Goal: Book appointment/travel/reservation

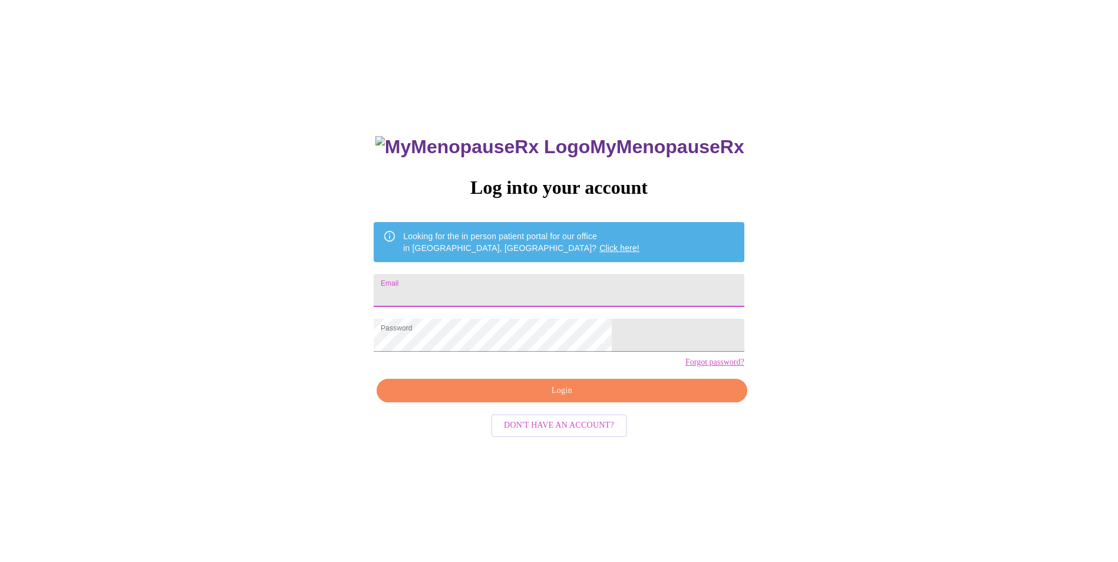
click at [465, 288] on input "Email" at bounding box center [559, 290] width 370 height 33
type input "laura_carey2@hotmail.com"
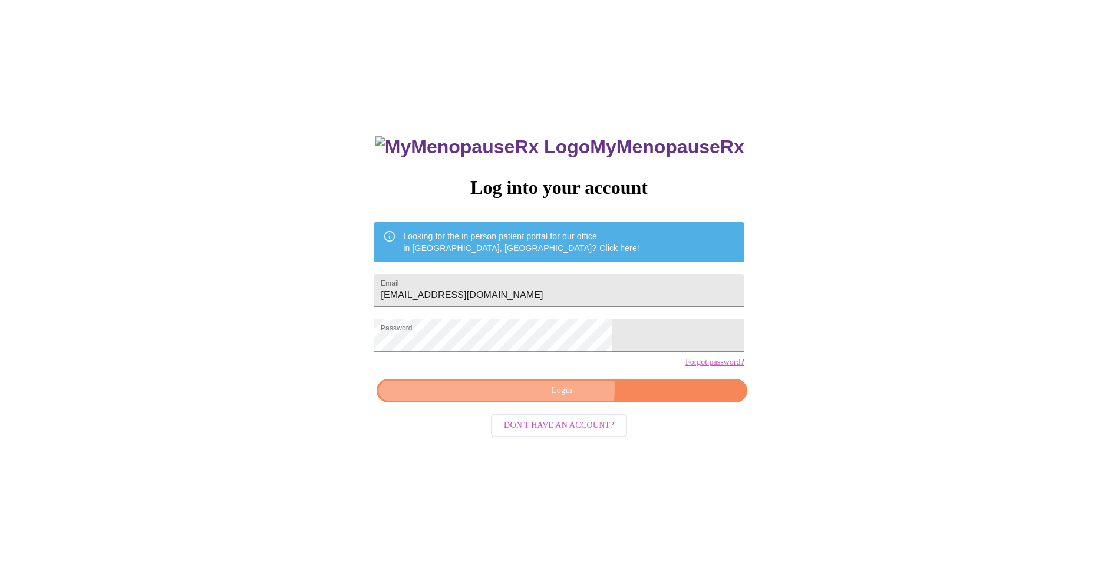
click at [562, 398] on span "Login" at bounding box center [561, 391] width 343 height 15
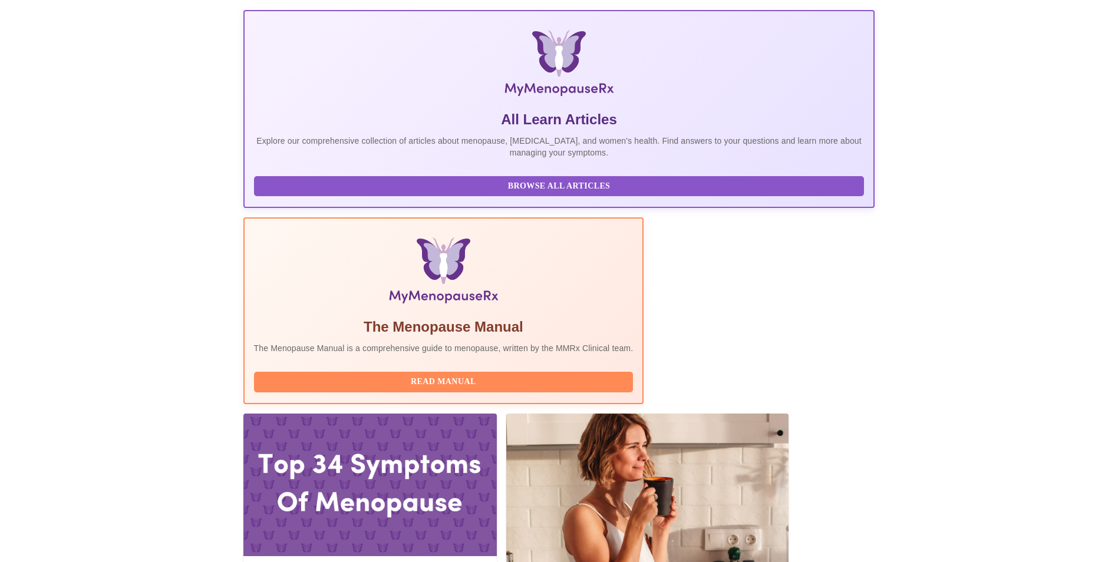
scroll to position [177, 0]
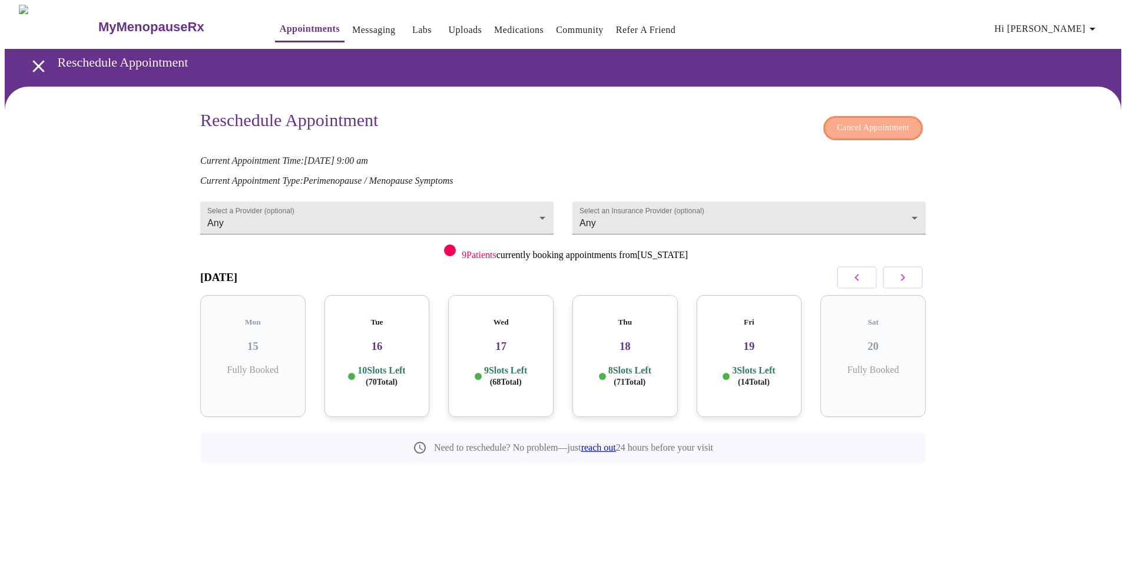
click at [841, 121] on span "Cancel Appointment" at bounding box center [873, 128] width 72 height 15
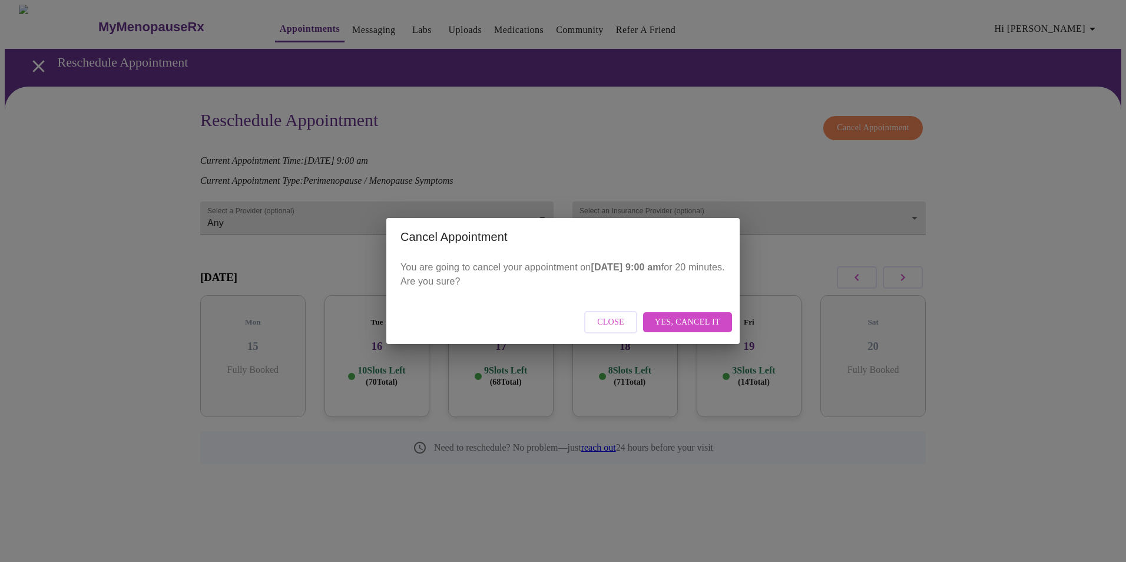
click at [696, 322] on span "Yes, cancel it" at bounding box center [687, 322] width 65 height 15
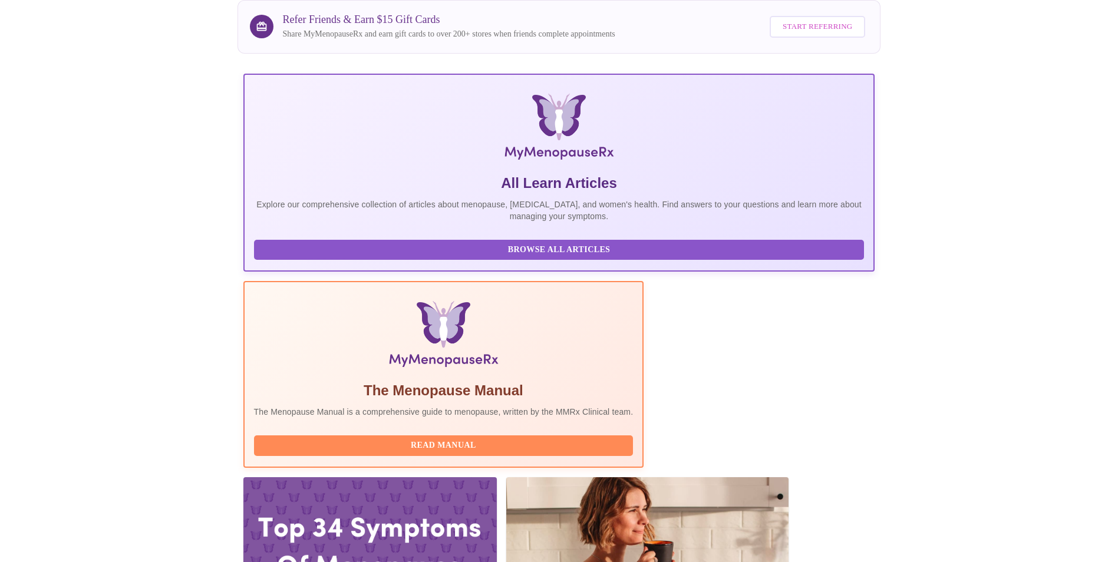
scroll to position [6, 0]
